Goal: Information Seeking & Learning: Learn about a topic

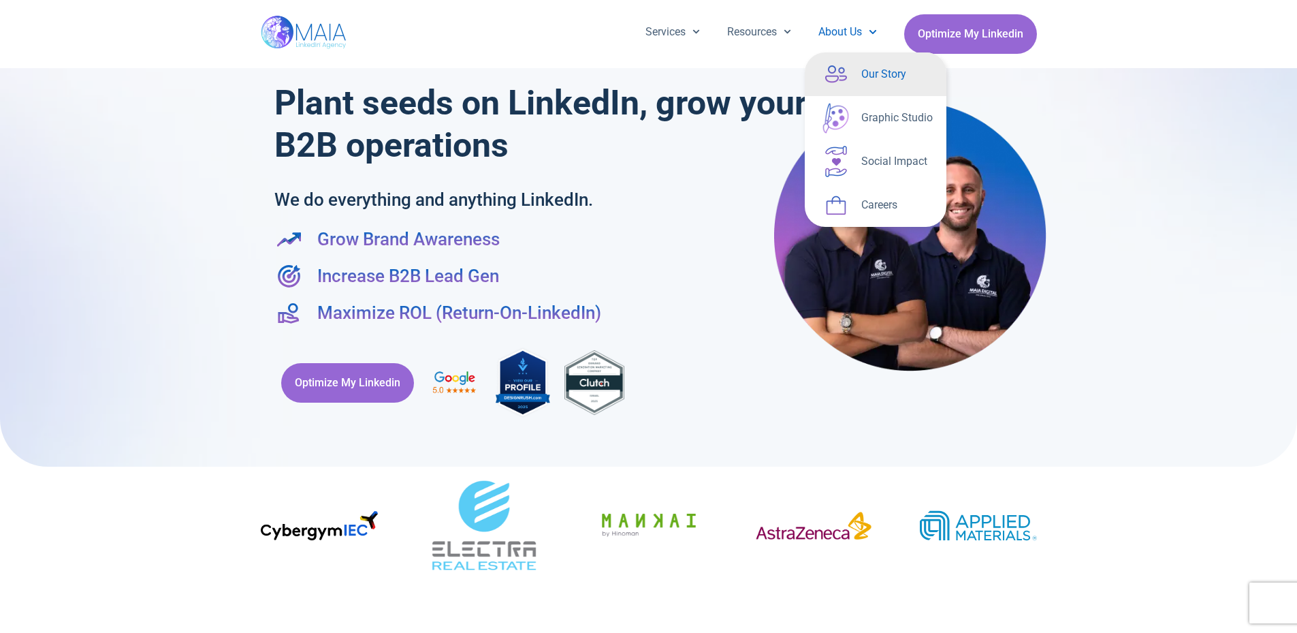
click at [859, 71] on link "Our Story" at bounding box center [876, 74] width 142 height 44
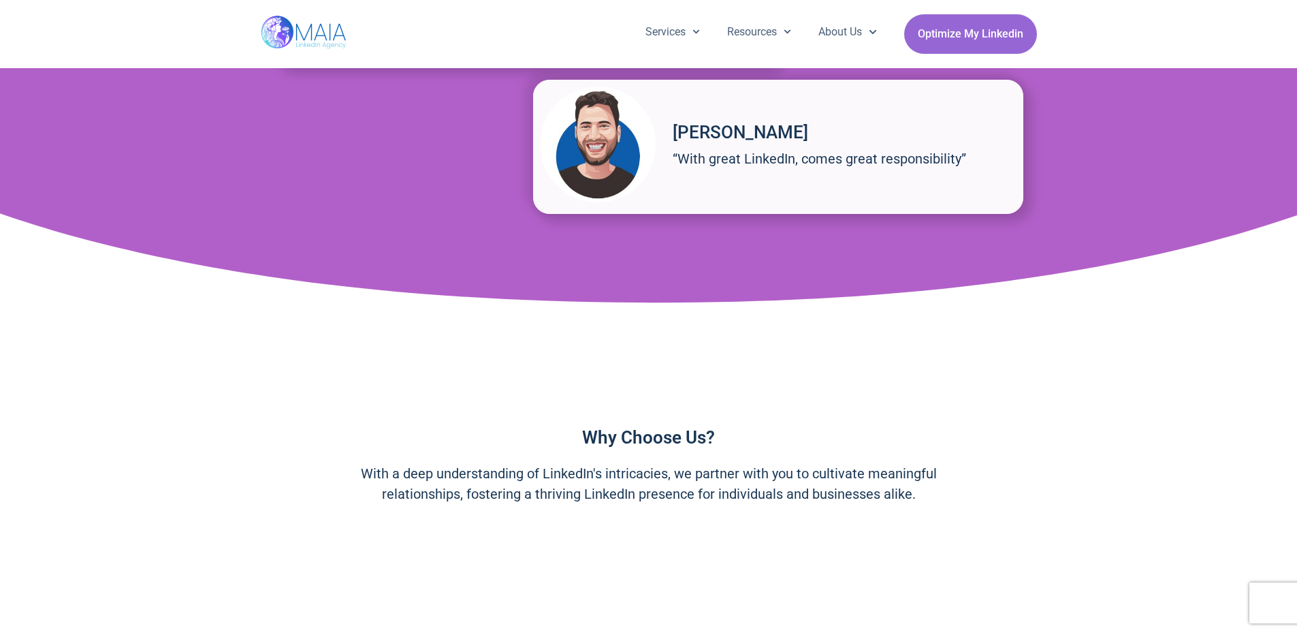
scroll to position [1931, 0]
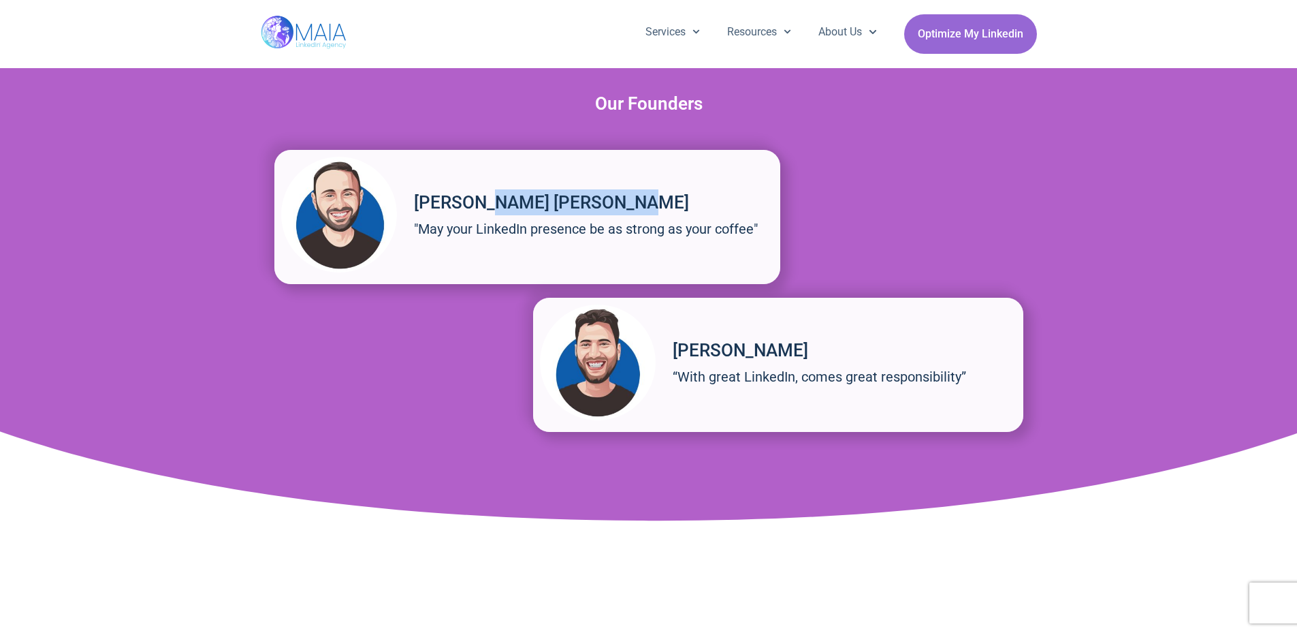
drag, startPoint x: 533, startPoint y: 200, endPoint x: 417, endPoint y: 198, distance: 115.8
click at [417, 198] on h3 "[PERSON_NAME] [PERSON_NAME]" at bounding box center [594, 202] width 360 height 26
copy h3 "[PERSON_NAME] [PERSON_NAME]"
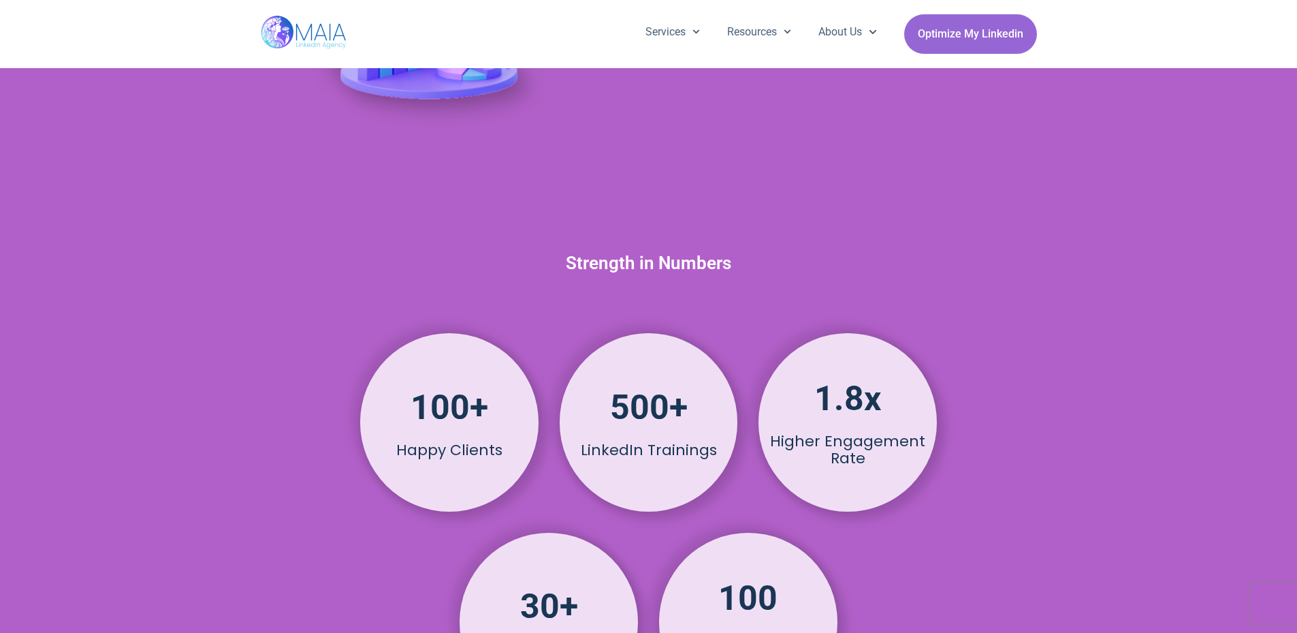
scroll to position [1114, 0]
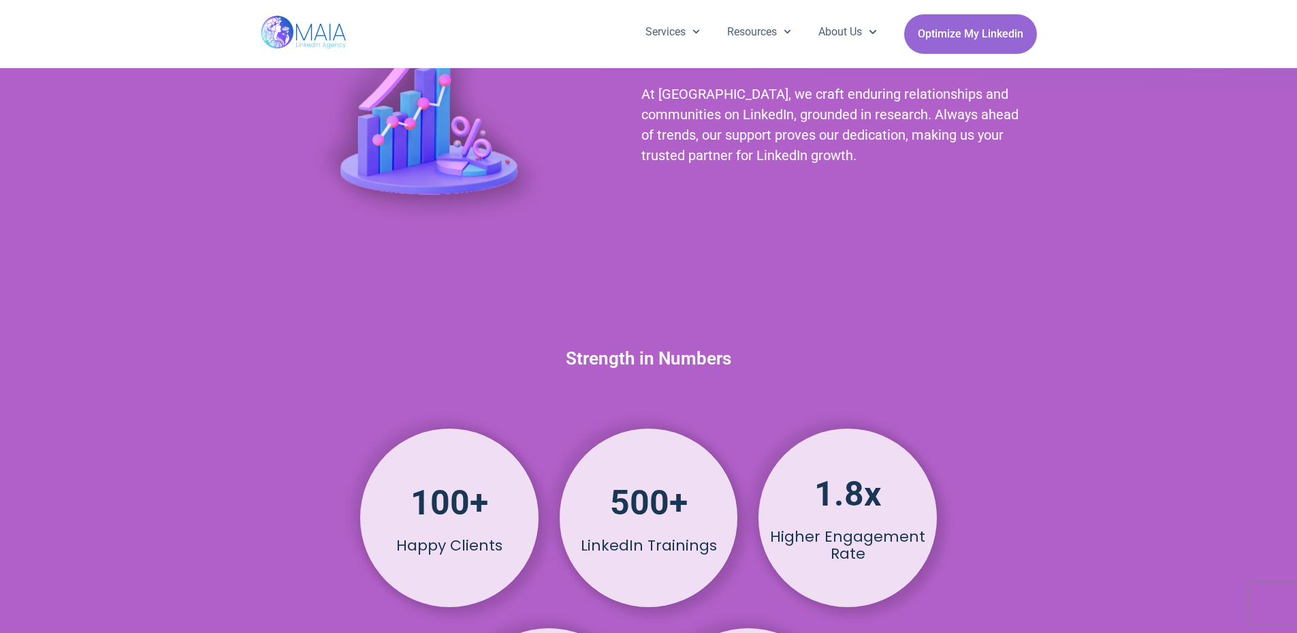
click at [345, 44] on img at bounding box center [305, 34] width 88 height 68
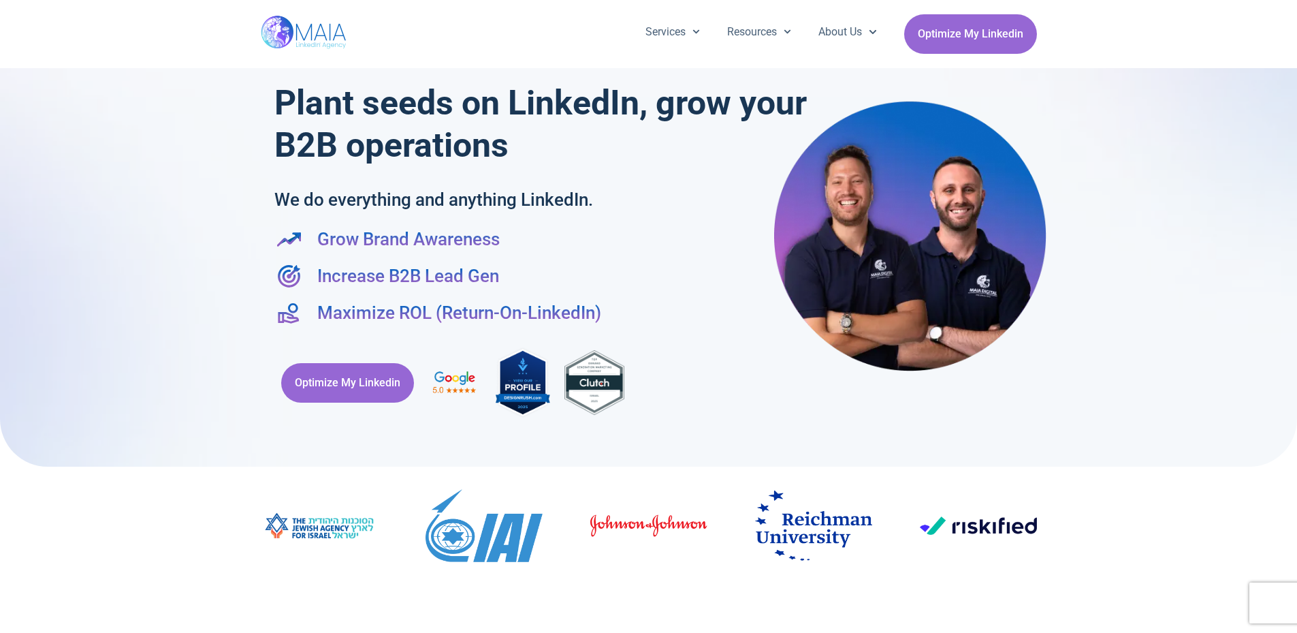
scroll to position [885, 0]
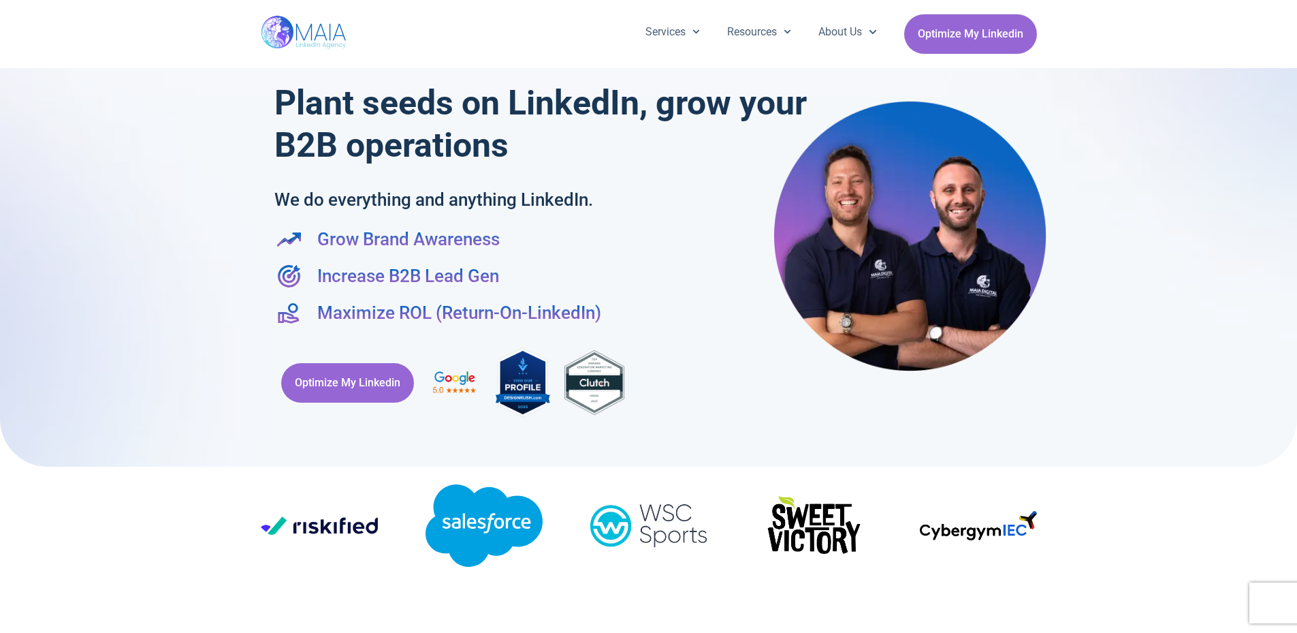
scroll to position [68, 0]
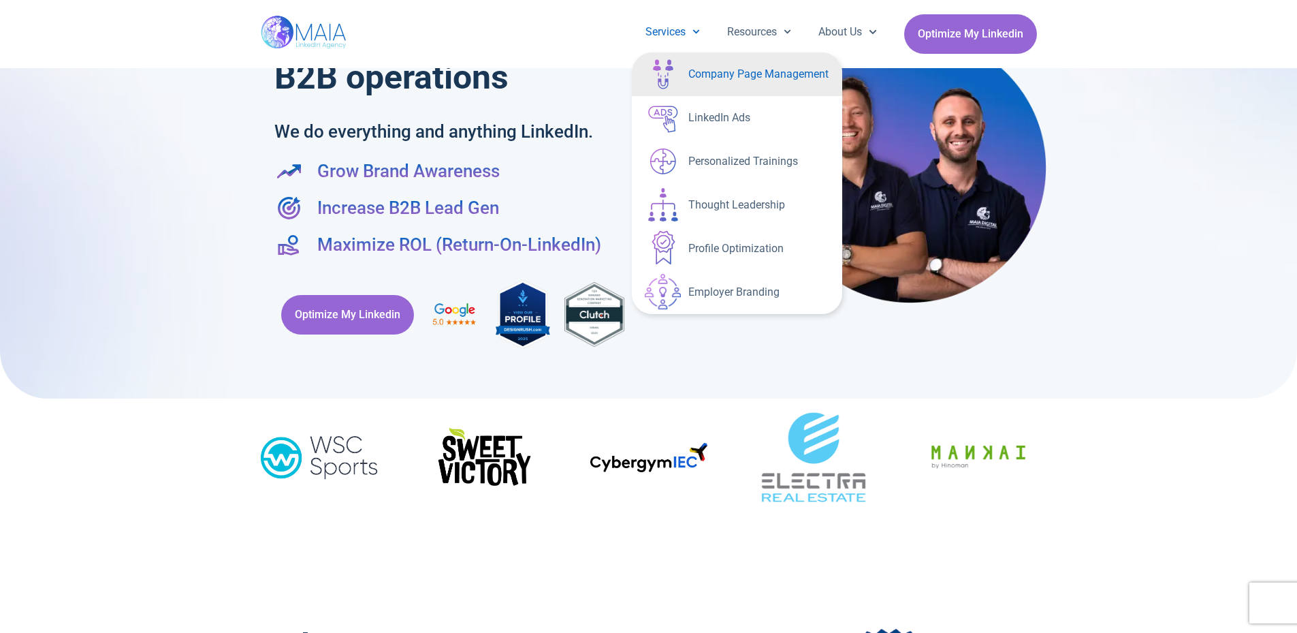
click at [712, 69] on link "Company Page Management" at bounding box center [737, 74] width 210 height 44
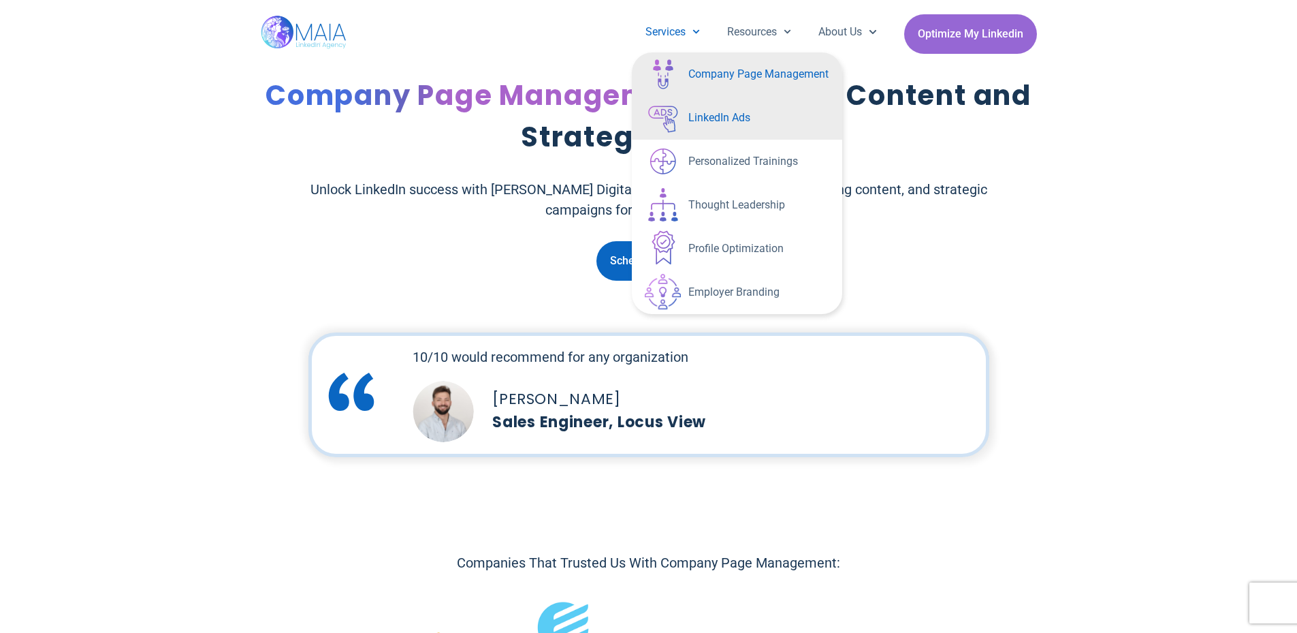
click at [697, 116] on link "LinkedIn Ads" at bounding box center [737, 118] width 210 height 44
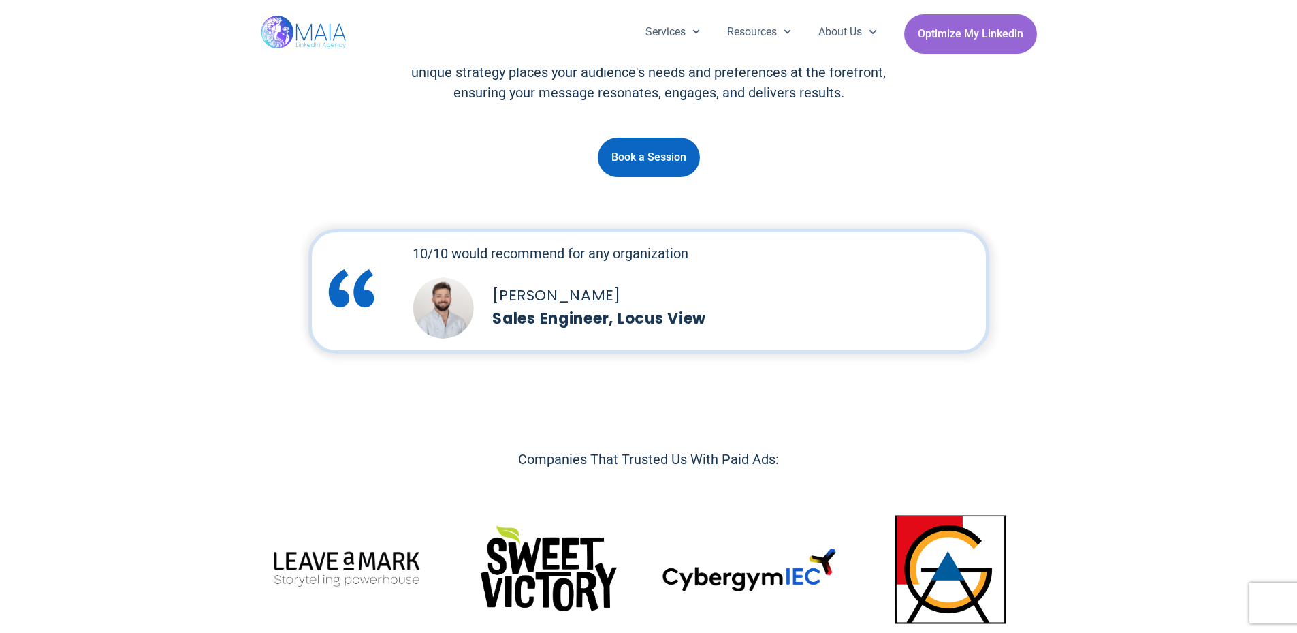
scroll to position [136, 0]
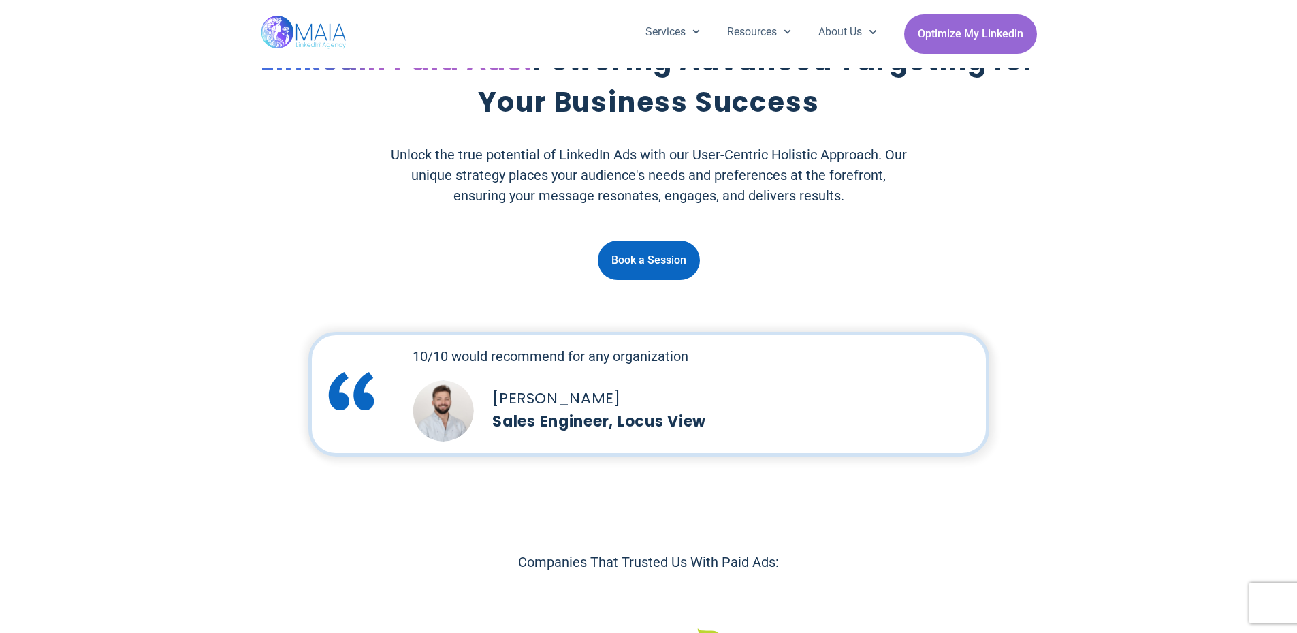
scroll to position [0, 0]
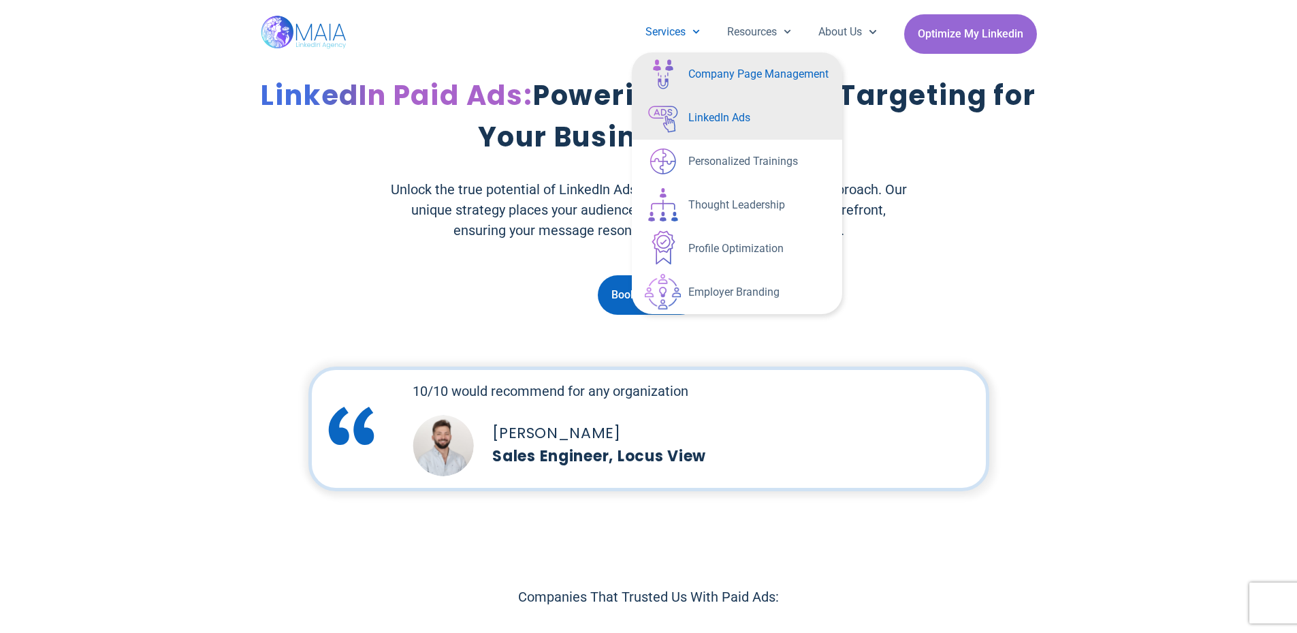
click at [694, 73] on link "Company Page Management" at bounding box center [737, 74] width 210 height 44
